Goal: Task Accomplishment & Management: Manage account settings

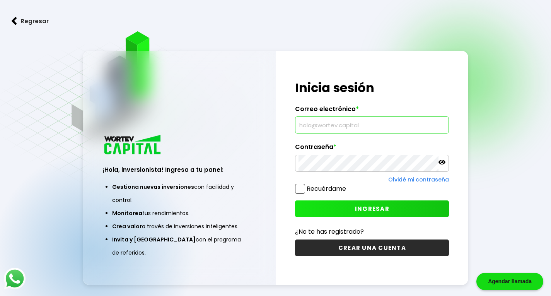
click at [331, 126] on input "text" at bounding box center [371, 125] width 147 height 16
type input "[EMAIL_ADDRESS][DOMAIN_NAME]"
click at [439, 161] on icon at bounding box center [441, 162] width 7 height 5
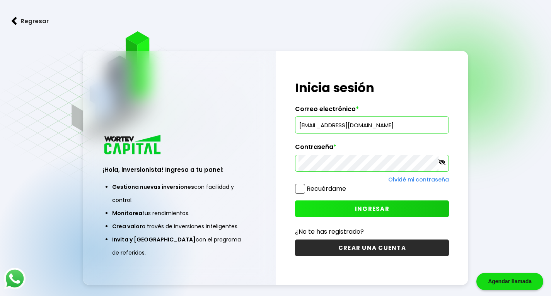
click at [379, 208] on span "INGRESAR" at bounding box center [372, 208] width 34 height 8
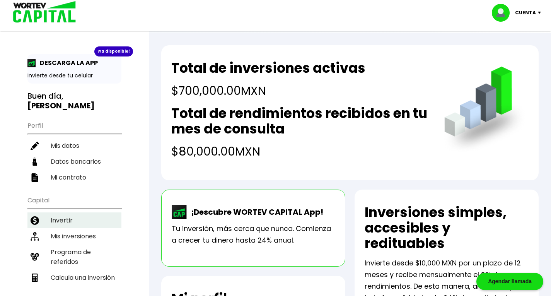
click at [77, 212] on li "Invertir" at bounding box center [74, 220] width 94 height 16
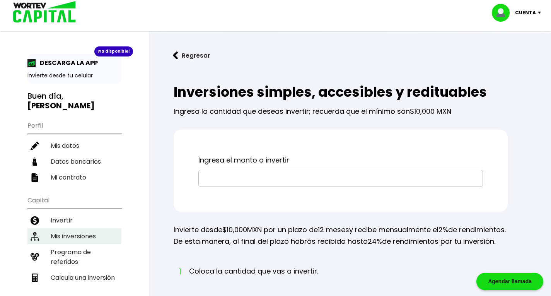
click at [88, 228] on li "Mis inversiones" at bounding box center [74, 236] width 94 height 16
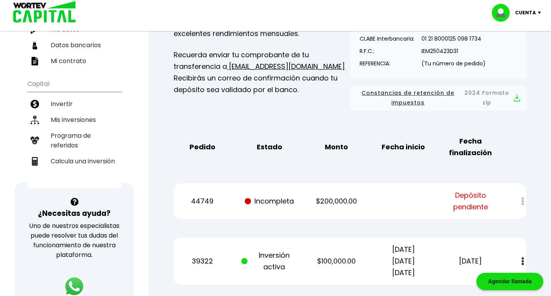
scroll to position [116, 0]
